Goal: Feedback & Contribution: Leave review/rating

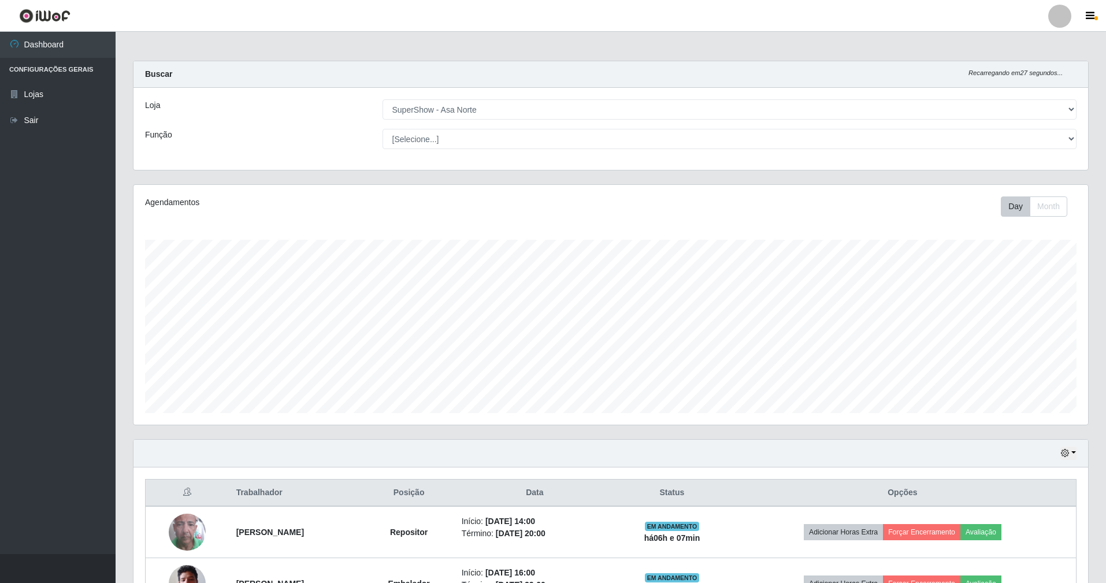
select select "71"
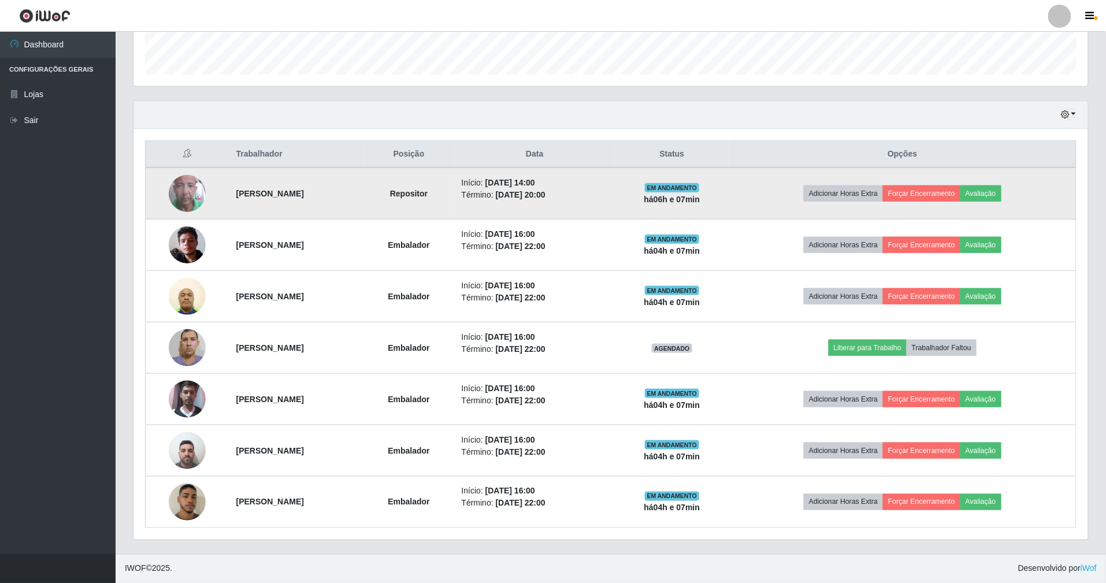
scroll to position [240, 954]
click at [989, 193] on button "Avaliação" at bounding box center [980, 193] width 41 height 16
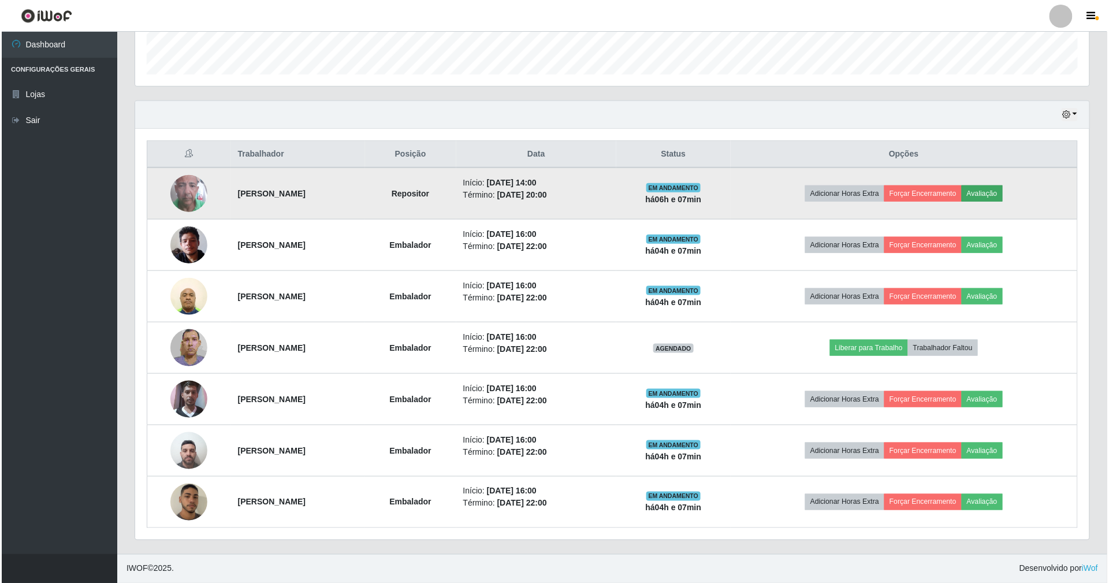
scroll to position [240, 944]
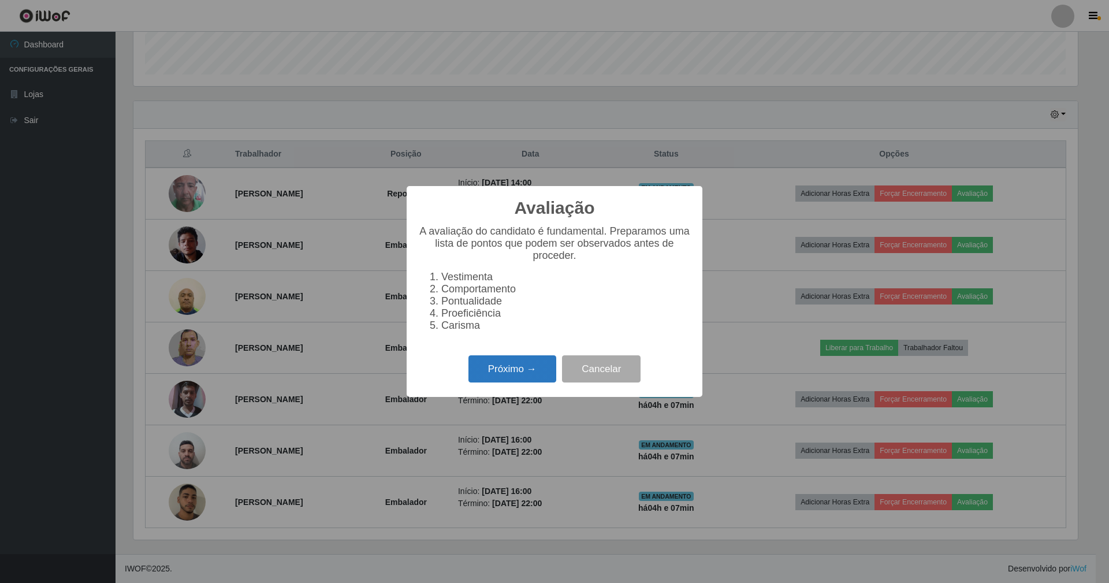
click at [527, 375] on button "Próximo →" at bounding box center [513, 368] width 88 height 27
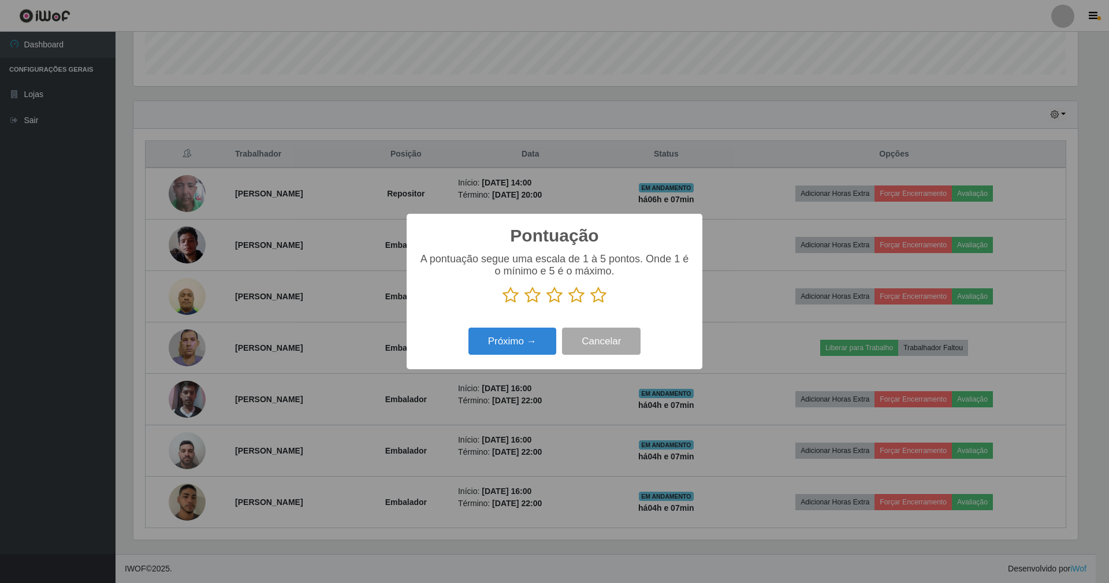
scroll to position [577503, 576799]
click at [595, 293] on icon at bounding box center [598, 295] width 16 height 17
click at [590, 304] on input "radio" at bounding box center [590, 304] width 0 height 0
click at [499, 343] on button "Próximo →" at bounding box center [513, 341] width 88 height 27
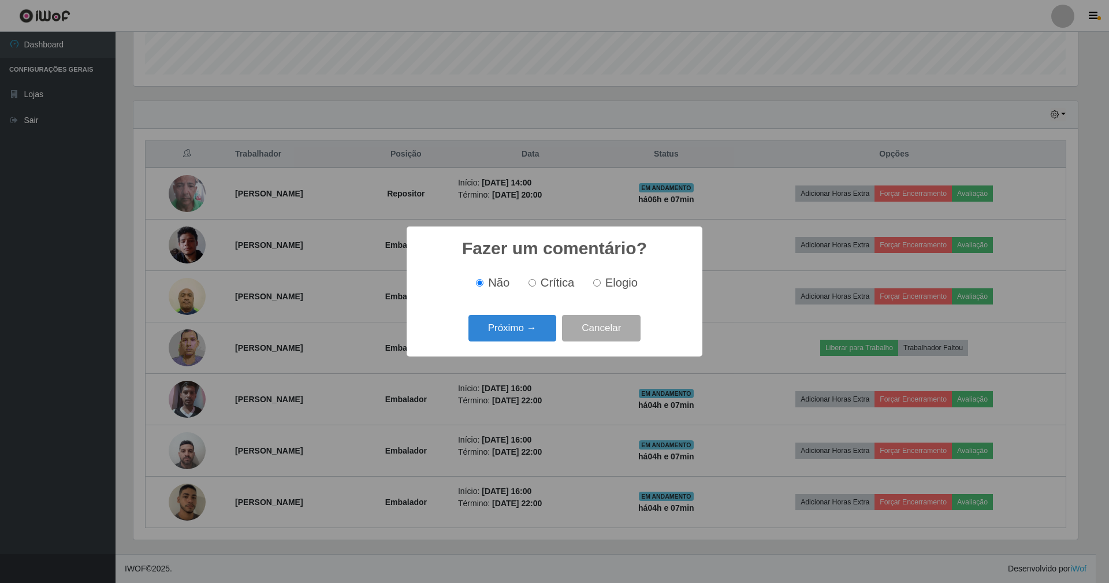
click at [612, 285] on span "Elogio" at bounding box center [621, 282] width 32 height 13
click at [601, 285] on input "Elogio" at bounding box center [597, 283] width 8 height 8
radio input "true"
click at [514, 327] on button "Próximo →" at bounding box center [513, 328] width 88 height 27
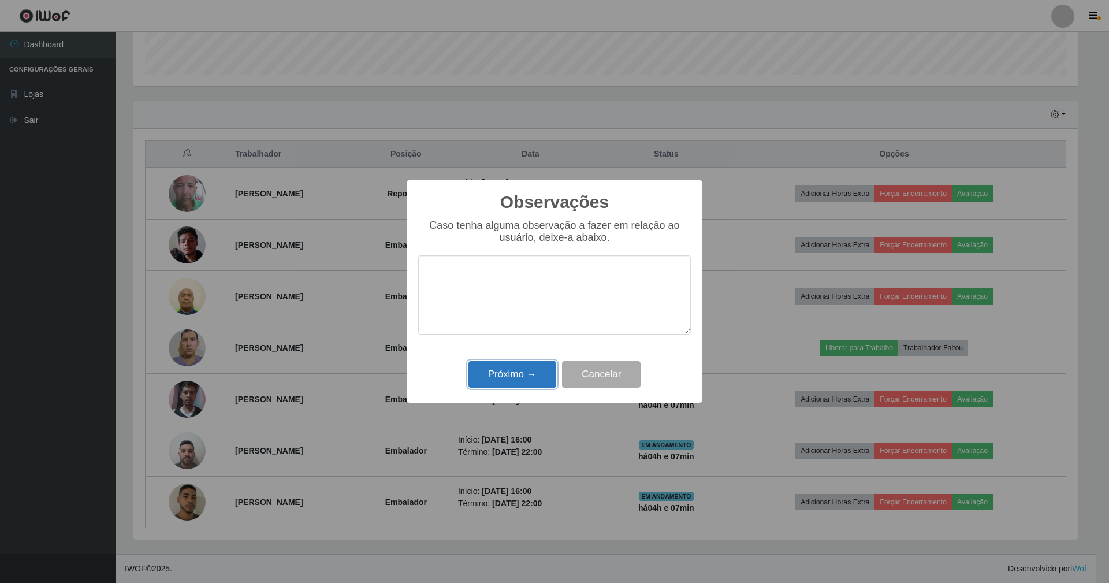
click at [521, 384] on button "Próximo →" at bounding box center [513, 374] width 88 height 27
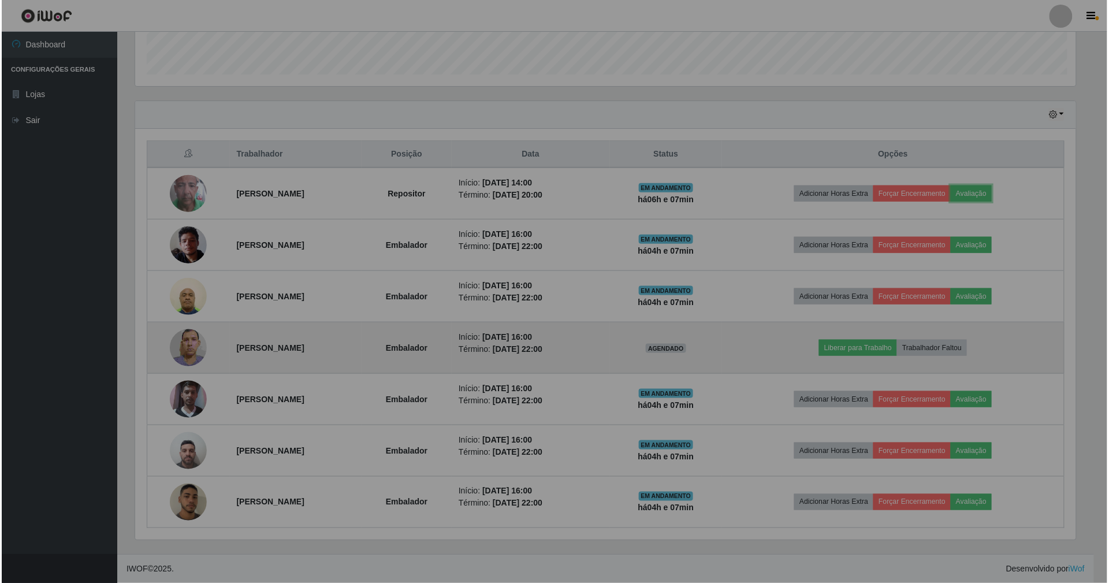
scroll to position [240, 954]
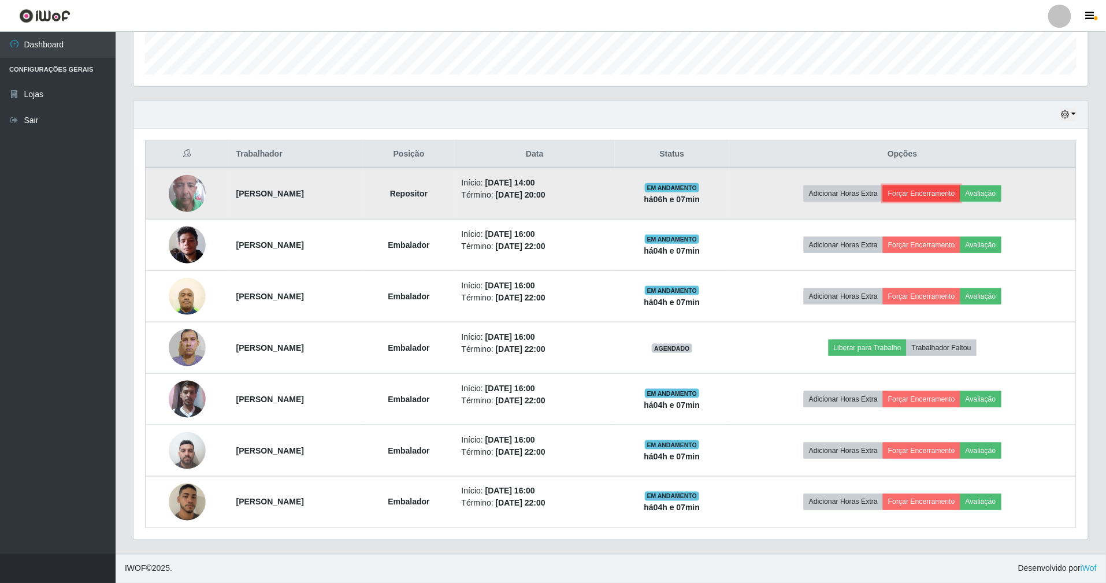
click at [920, 195] on button "Forçar Encerramento" at bounding box center [921, 193] width 77 height 16
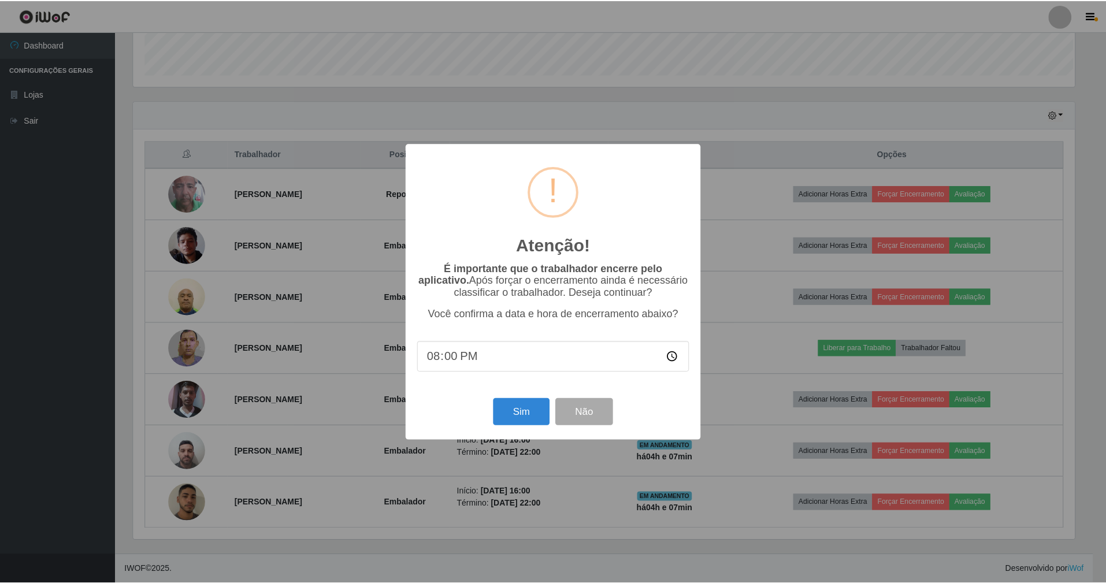
scroll to position [240, 944]
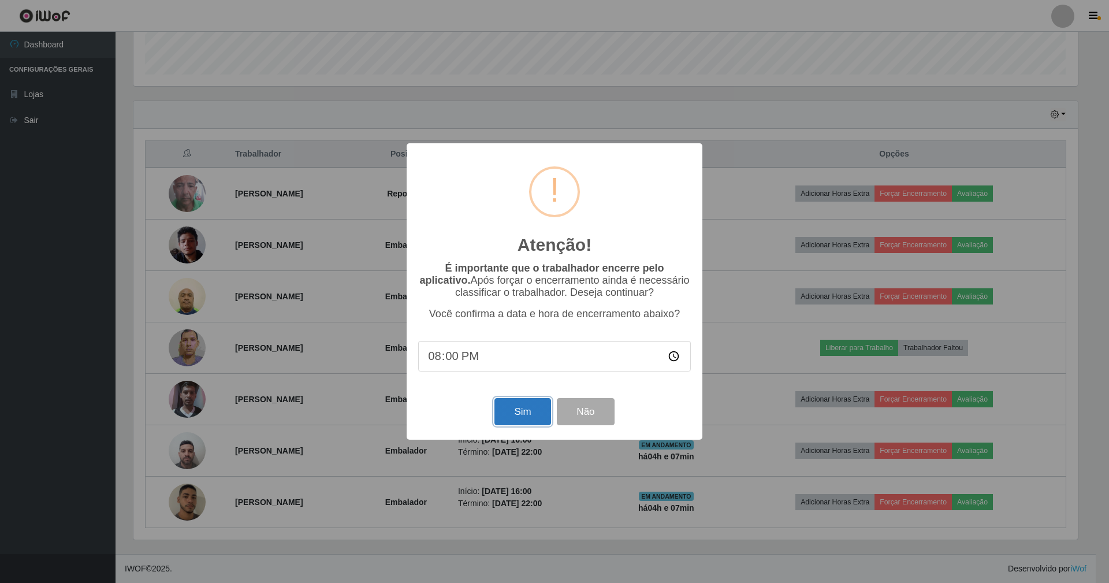
click at [520, 416] on button "Sim" at bounding box center [523, 411] width 56 height 27
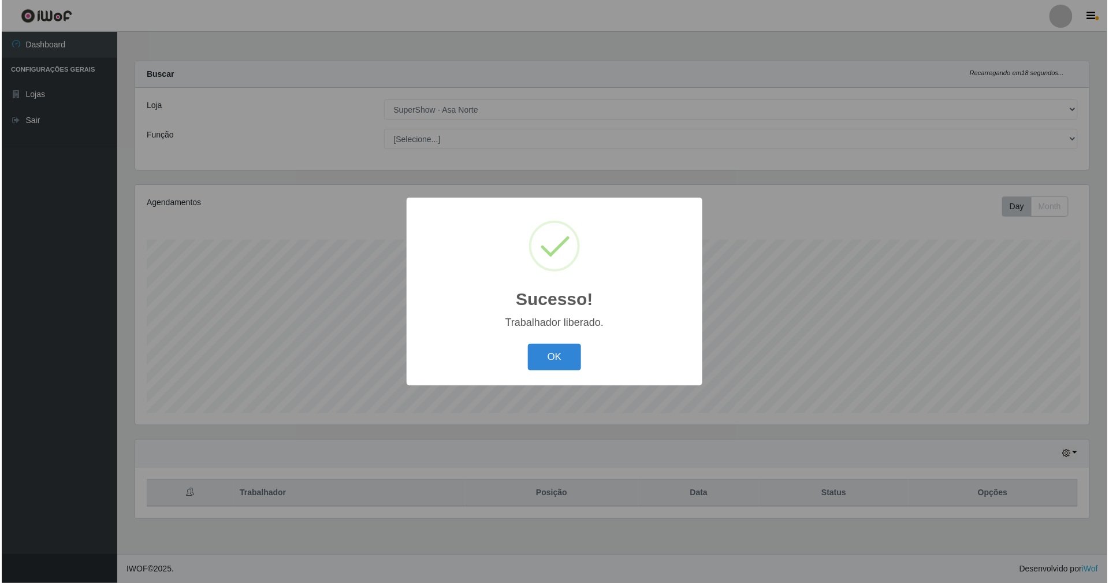
scroll to position [0, 0]
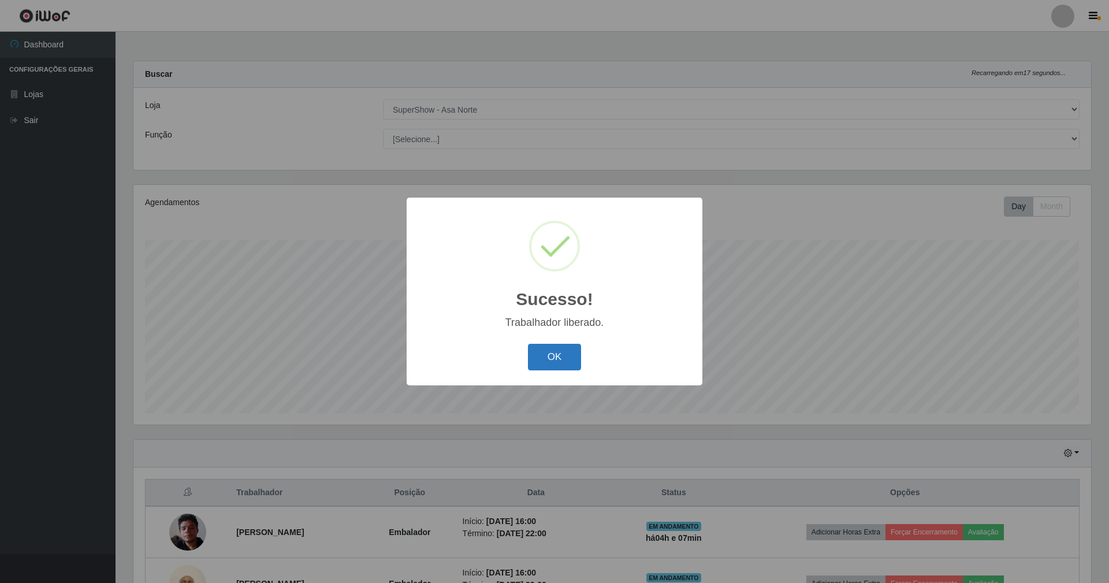
click at [559, 351] on button "OK" at bounding box center [555, 357] width 54 height 27
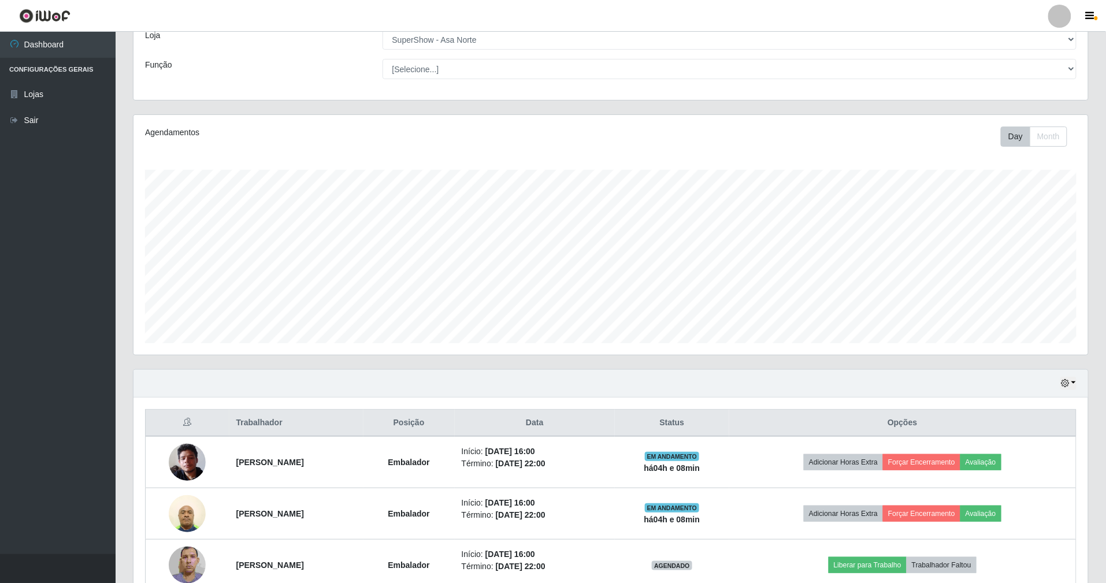
scroll to position [154, 0]
